Goal: Task Accomplishment & Management: Manage account settings

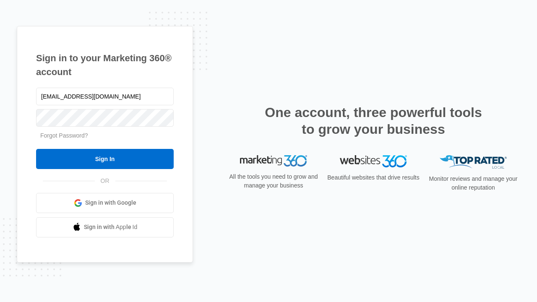
type input "[EMAIL_ADDRESS][DOMAIN_NAME]"
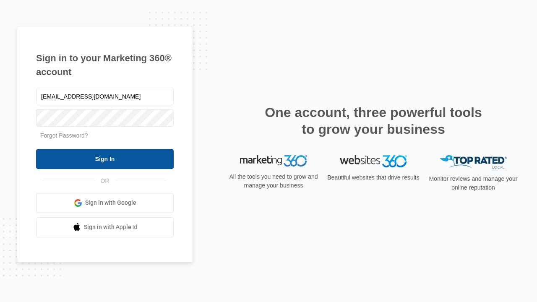
click at [105, 158] on input "Sign In" at bounding box center [105, 159] width 138 height 20
